Goal: Transaction & Acquisition: Purchase product/service

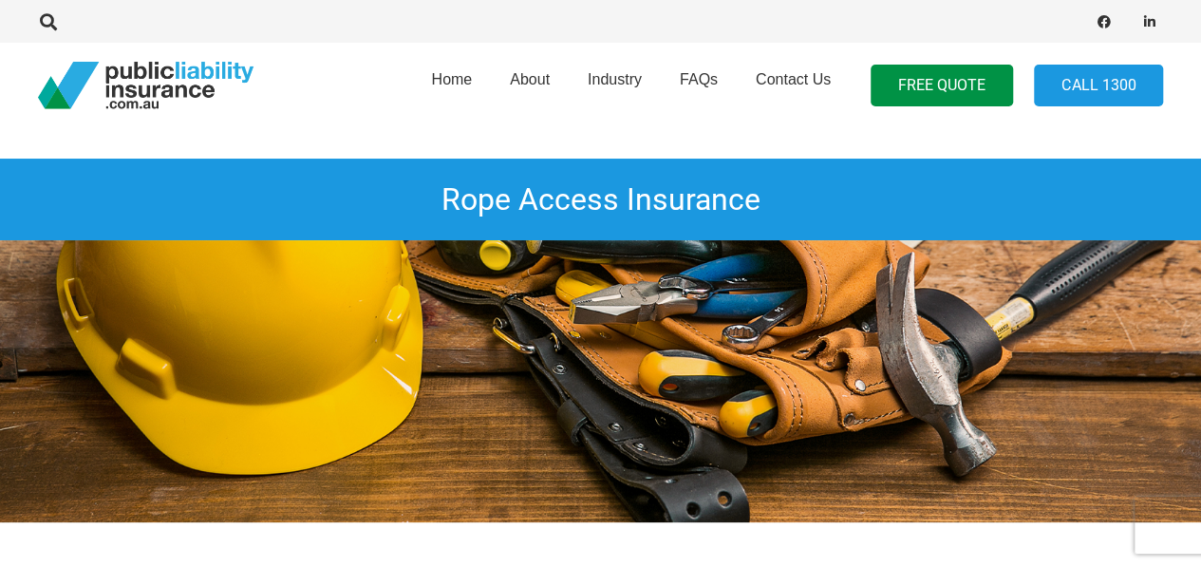
click at [1142, 325] on img at bounding box center [600, 381] width 1201 height 282
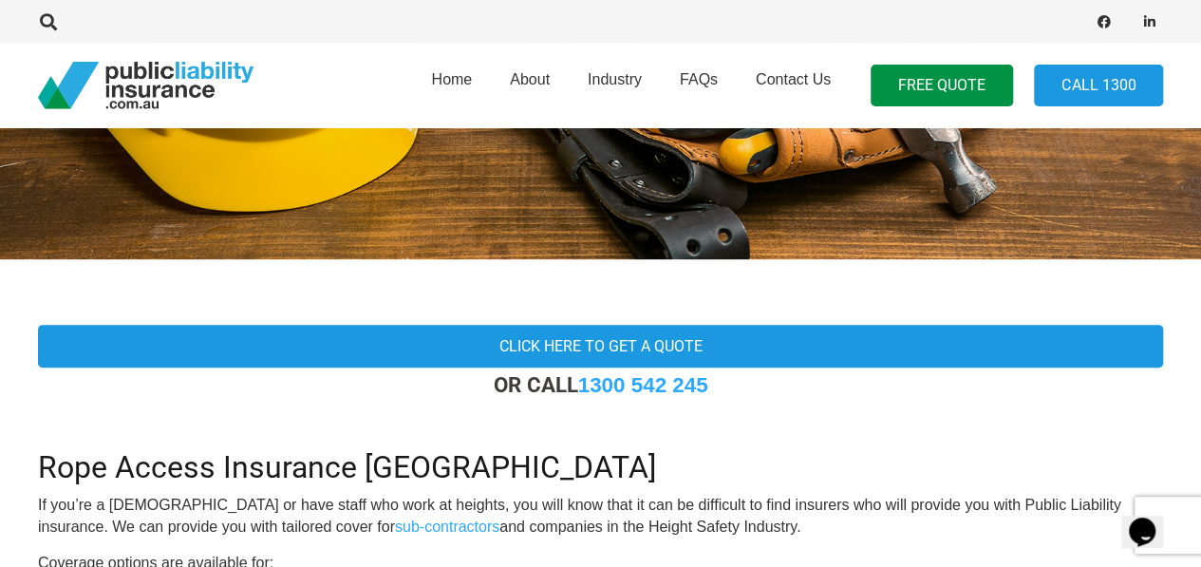
scroll to position [380, 0]
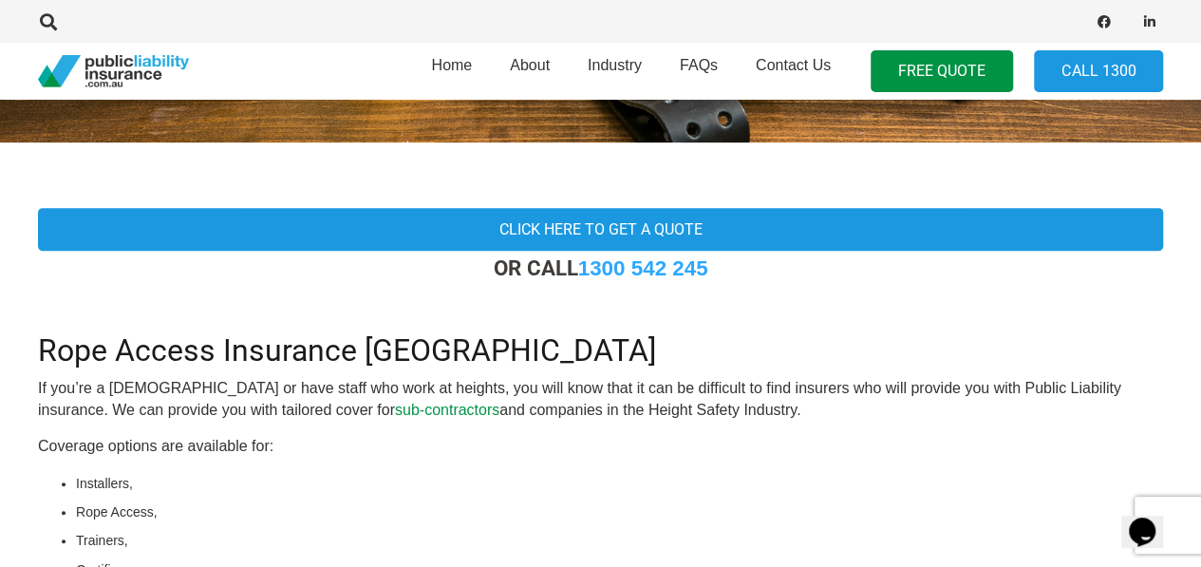
drag, startPoint x: 351, startPoint y: 406, endPoint x: 322, endPoint y: 404, distance: 29.5
click at [395, 404] on link "sub-contractors" at bounding box center [447, 410] width 104 height 16
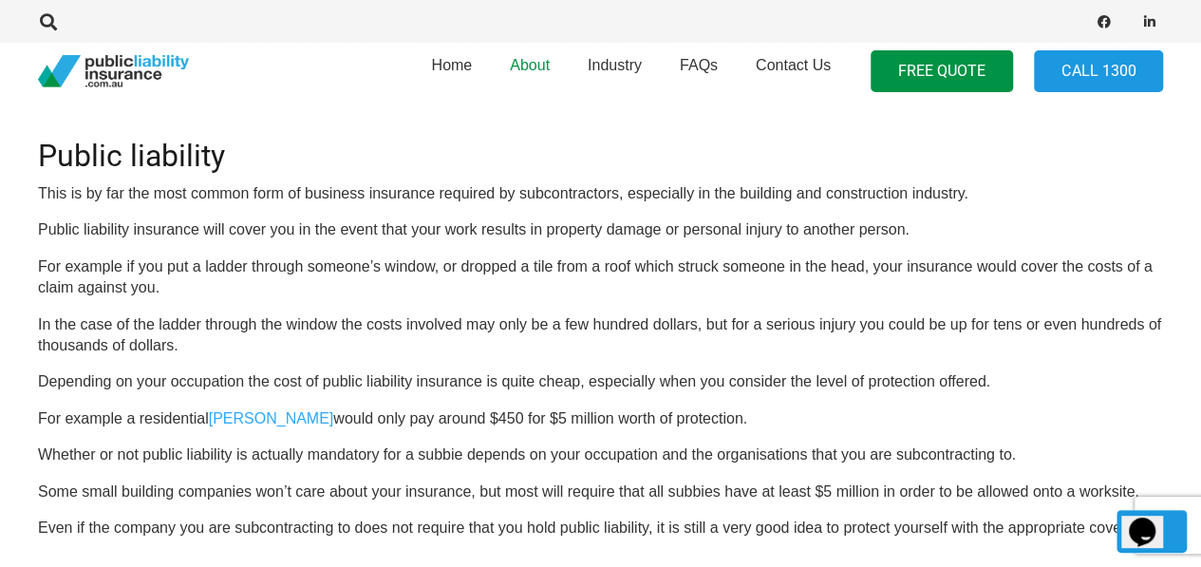
scroll to position [1235, 0]
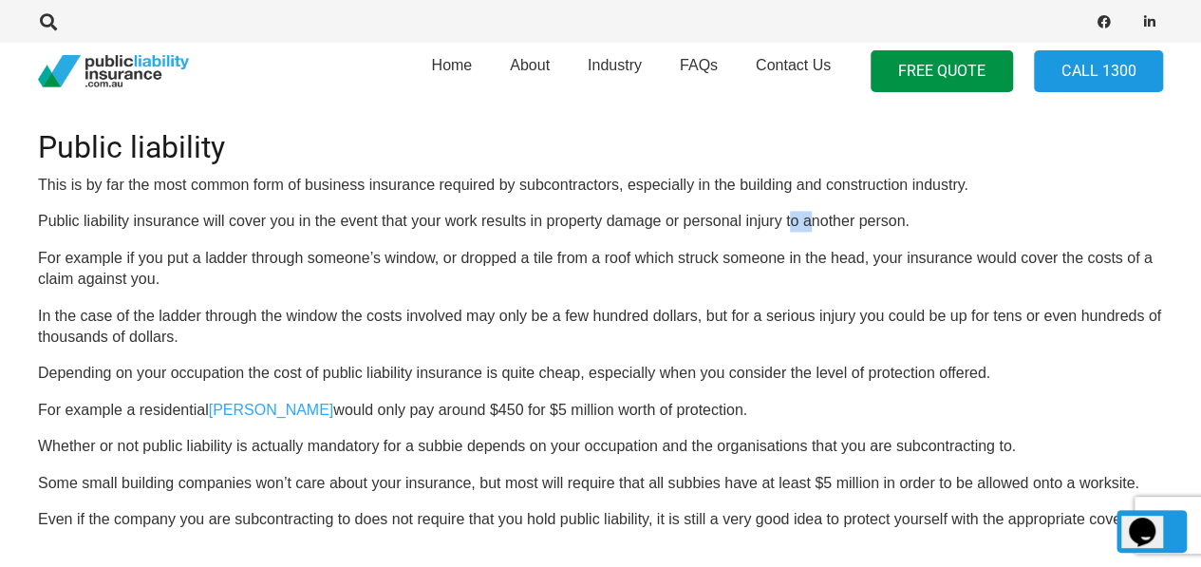
drag, startPoint x: 789, startPoint y: 244, endPoint x: 813, endPoint y: 244, distance: 23.7
click at [813, 232] on p "Public liability insurance will cover you in the event that your work results i…" at bounding box center [601, 221] width 1126 height 21
click at [211, 290] on p "For example if you put a ladder through someone’s window, or dropped a tile fro…" at bounding box center [601, 269] width 1126 height 43
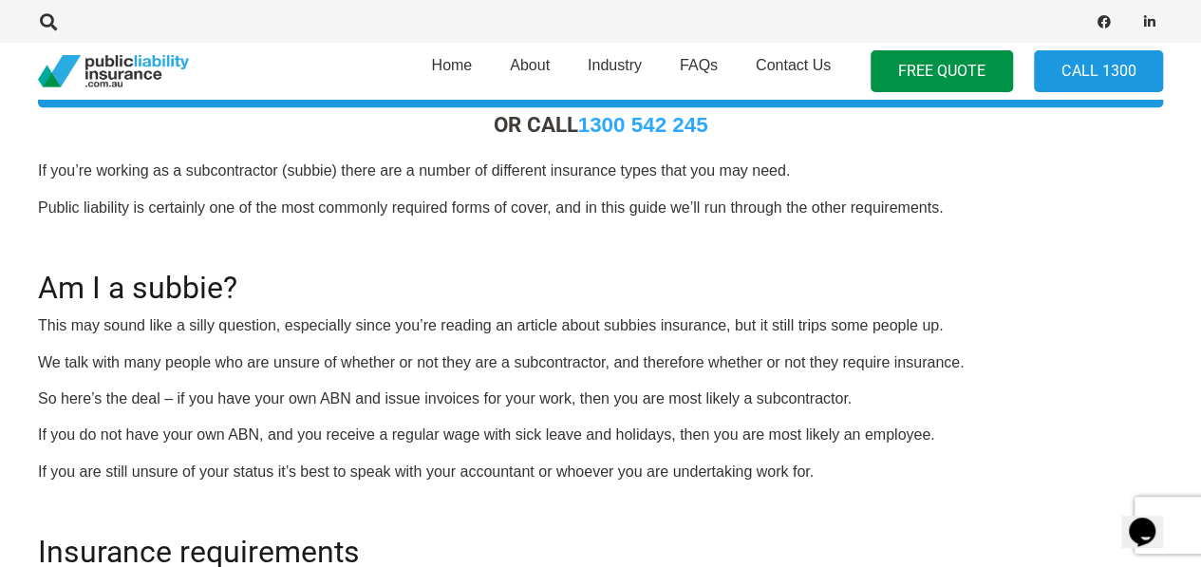
scroll to position [190, 0]
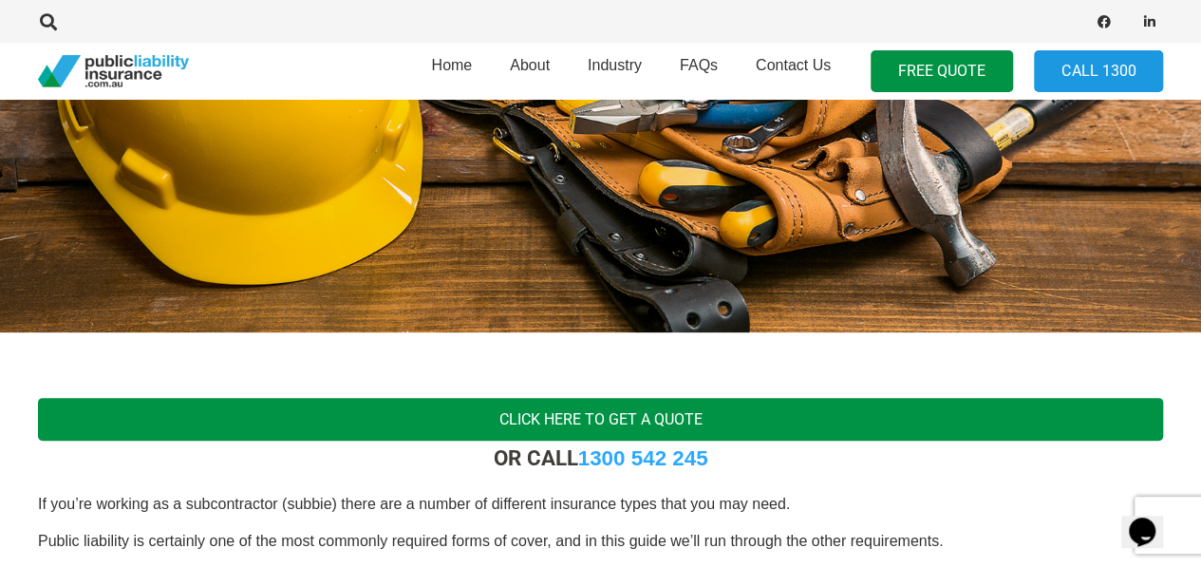
click at [634, 410] on link "Click here to get a quote" at bounding box center [601, 419] width 1126 height 43
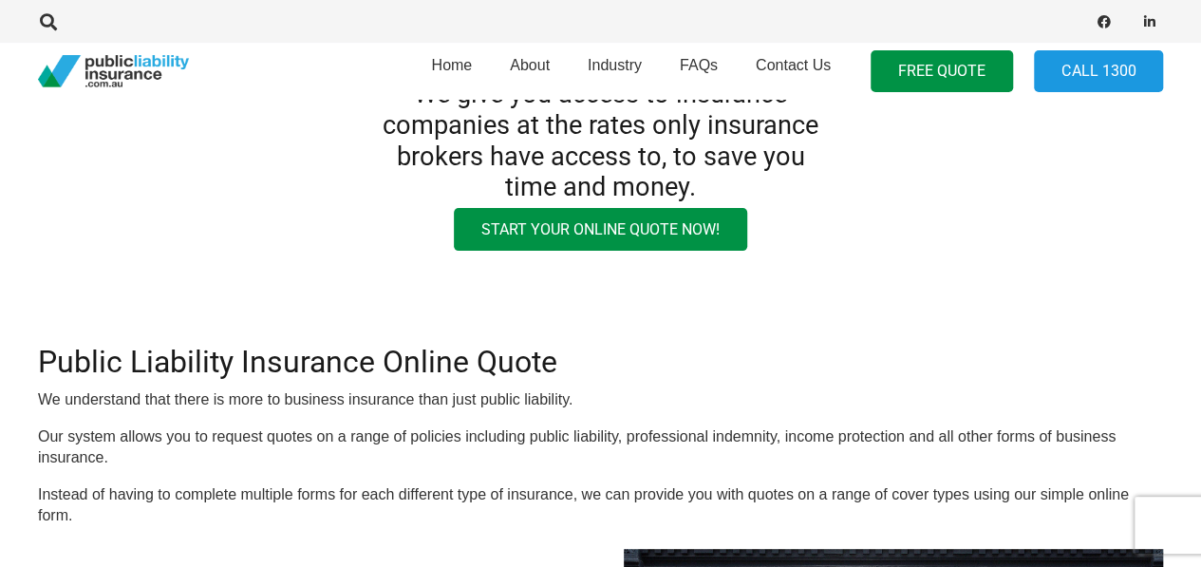
scroll to position [190, 0]
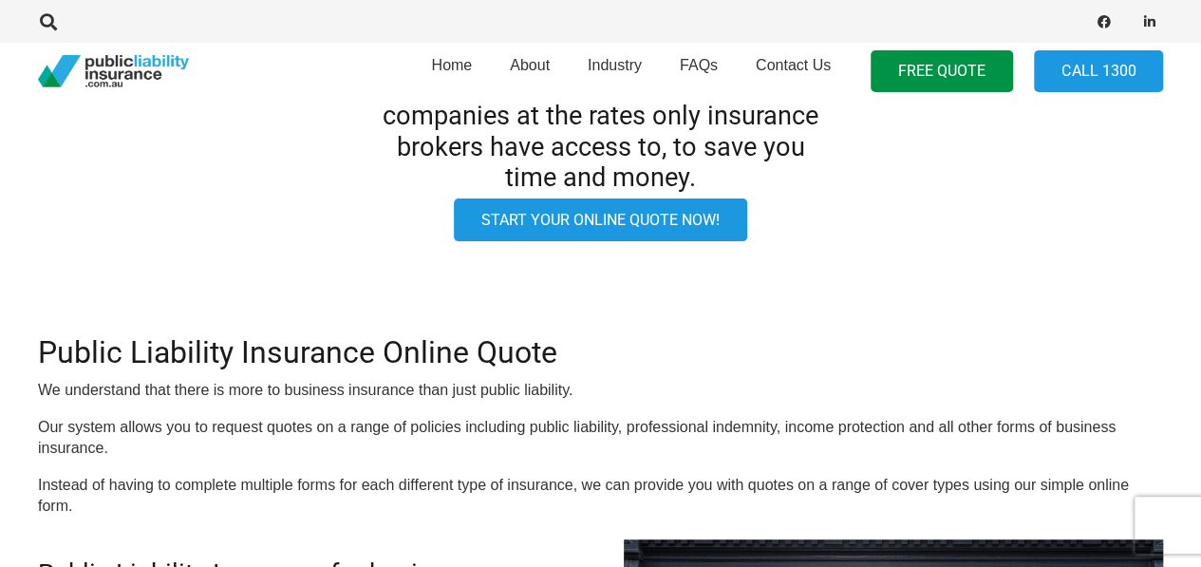
click at [557, 219] on link "Start your online quote now!" at bounding box center [600, 220] width 293 height 43
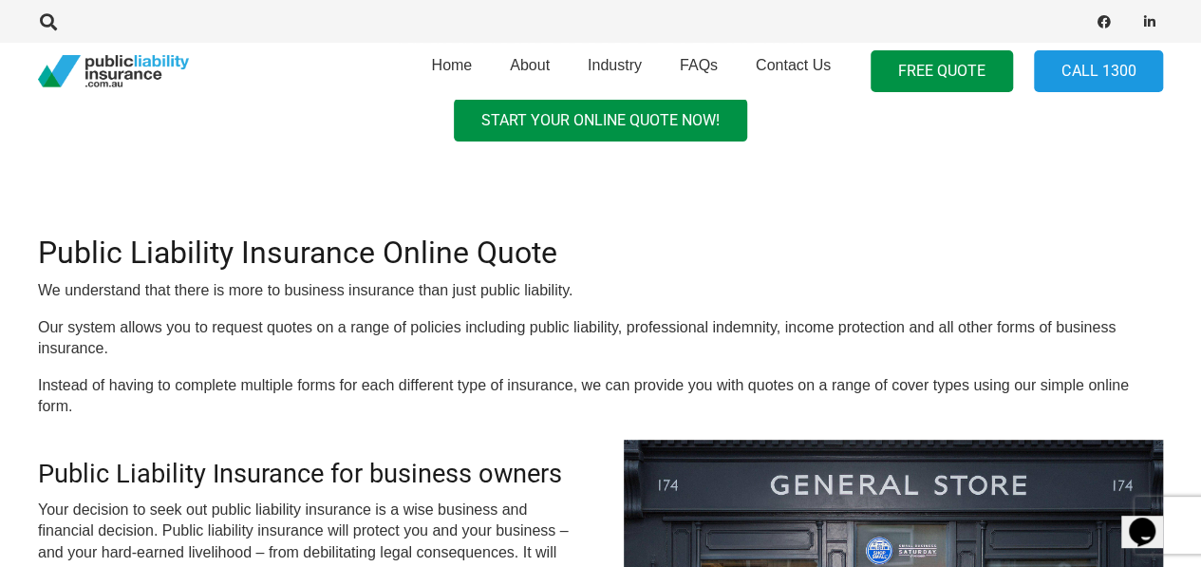
scroll to position [380, 0]
